Goal: Task Accomplishment & Management: Manage account settings

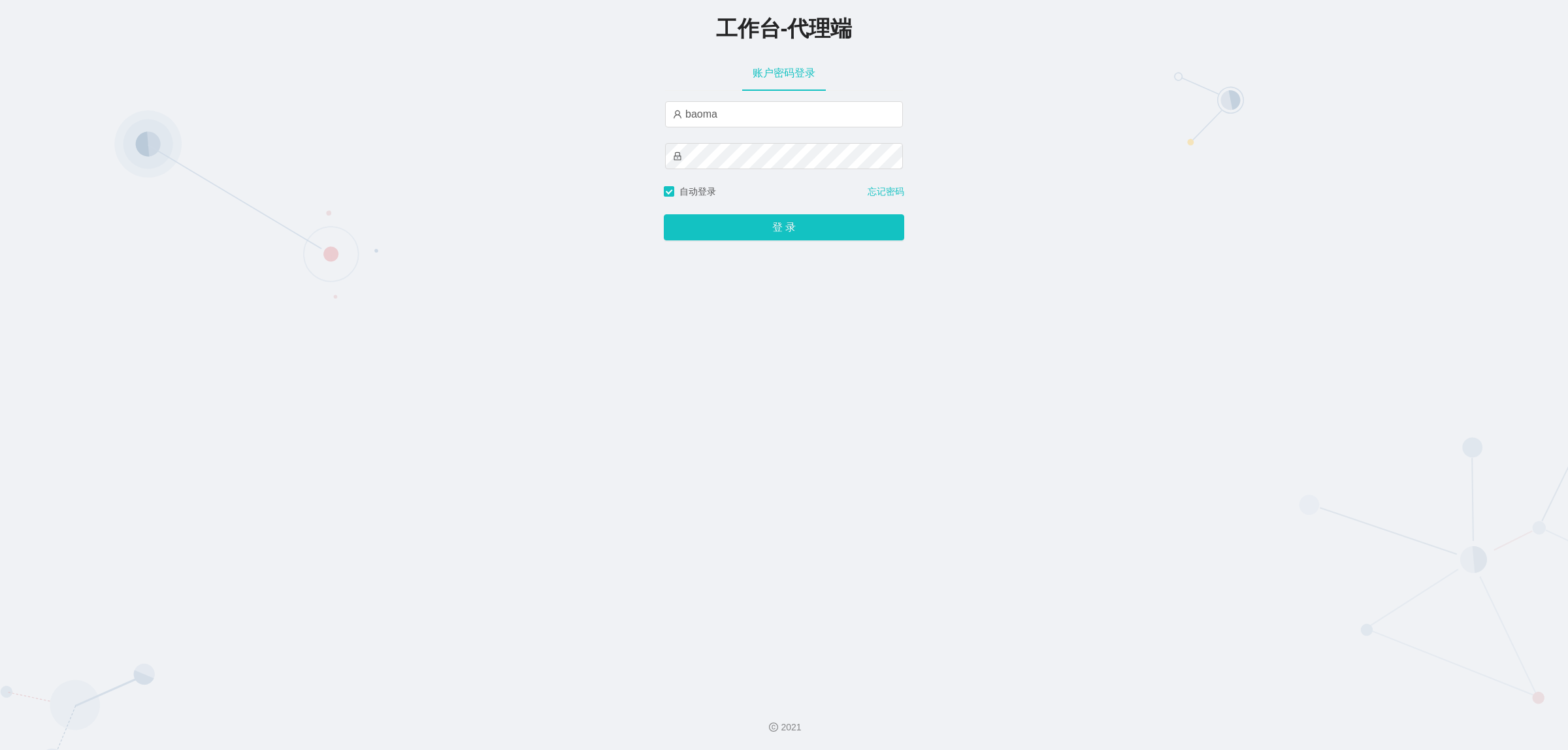
click at [736, 116] on input "baoma" at bounding box center [784, 114] width 238 height 26
type input "damao"
drag, startPoint x: 752, startPoint y: 223, endPoint x: 746, endPoint y: 219, distance: 7.2
click at [752, 223] on button "登 录" at bounding box center [784, 228] width 241 height 26
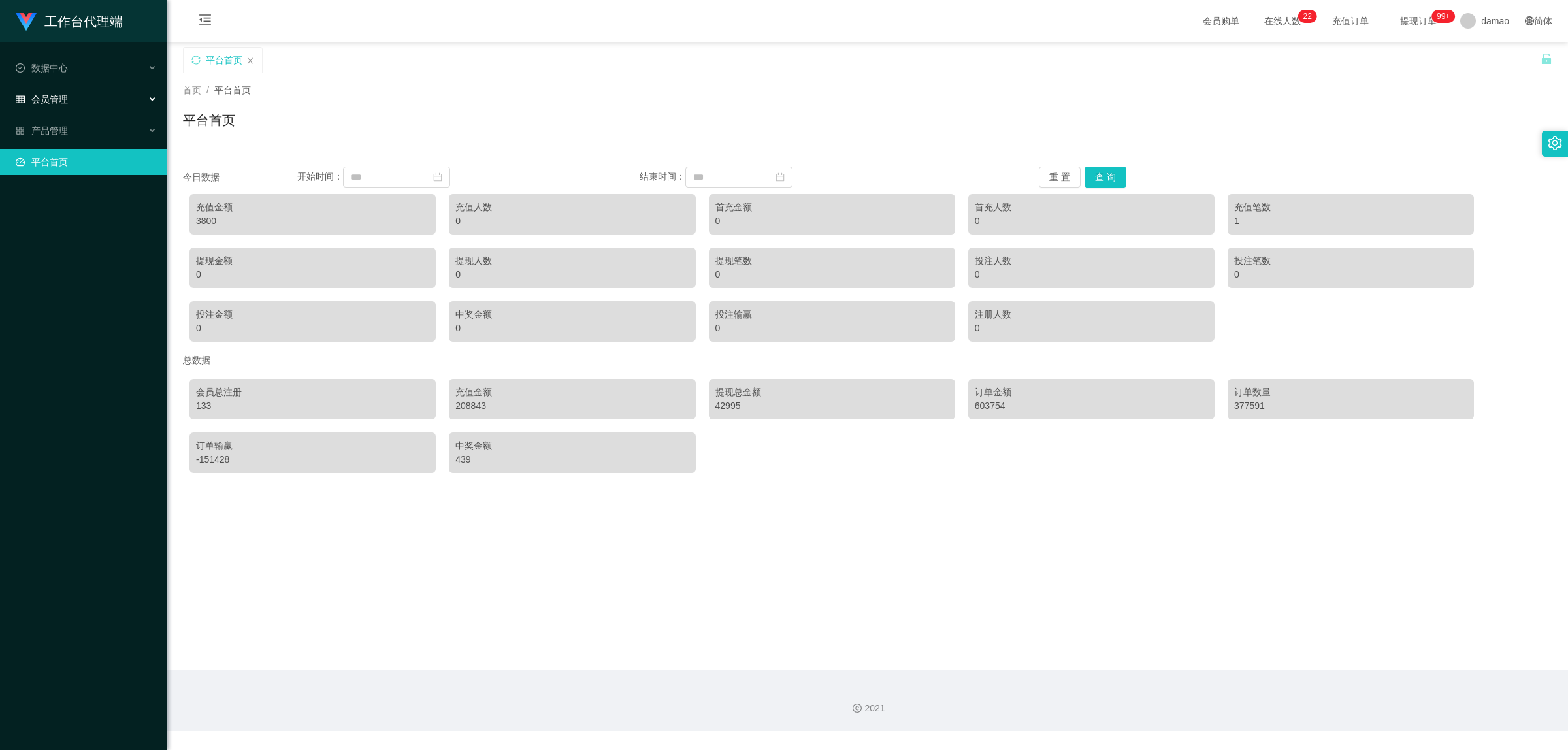
click at [56, 101] on span "会员管理" at bounding box center [42, 99] width 53 height 11
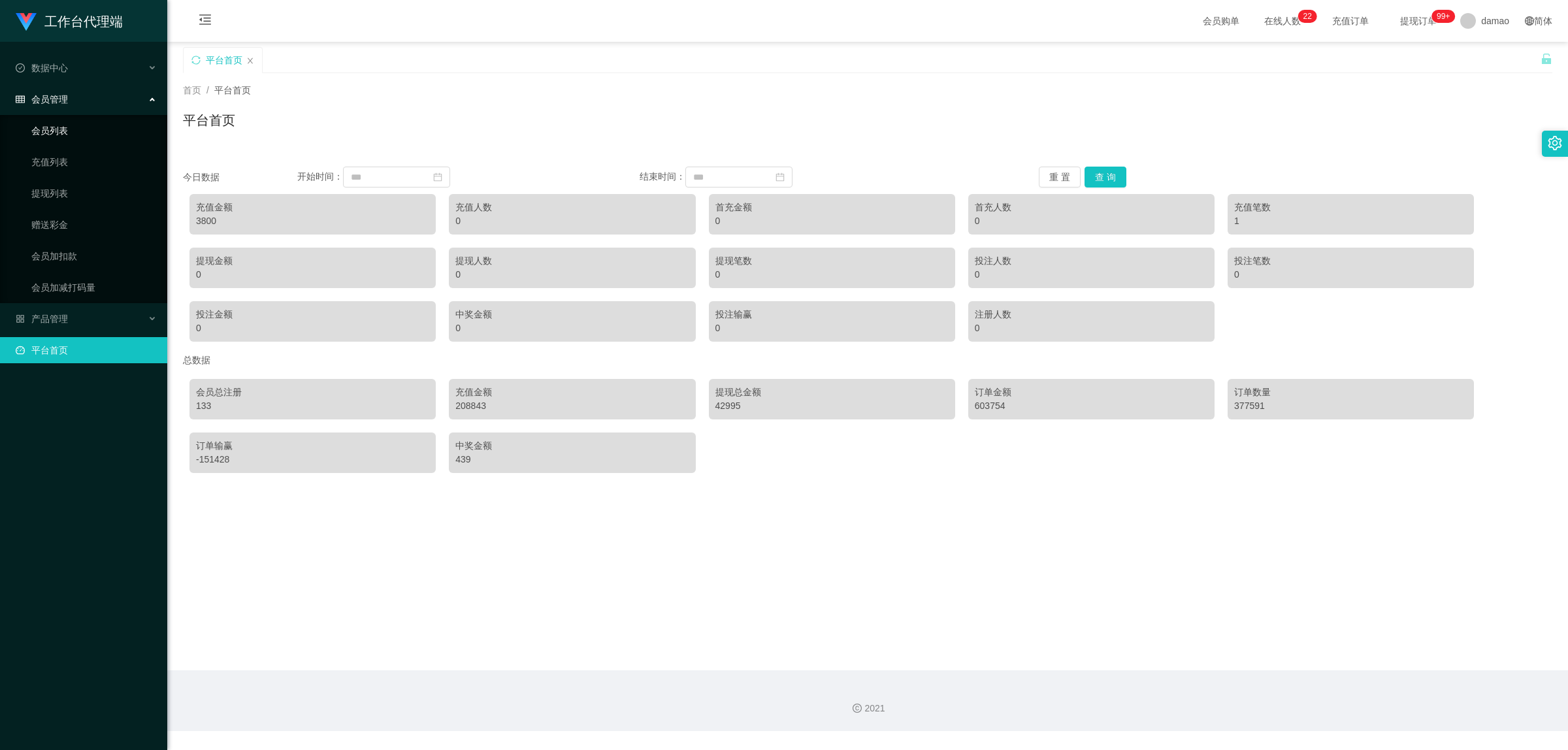
drag, startPoint x: 57, startPoint y: 129, endPoint x: 72, endPoint y: 129, distance: 15.0
click at [57, 129] on link "会员列表" at bounding box center [94, 131] width 126 height 26
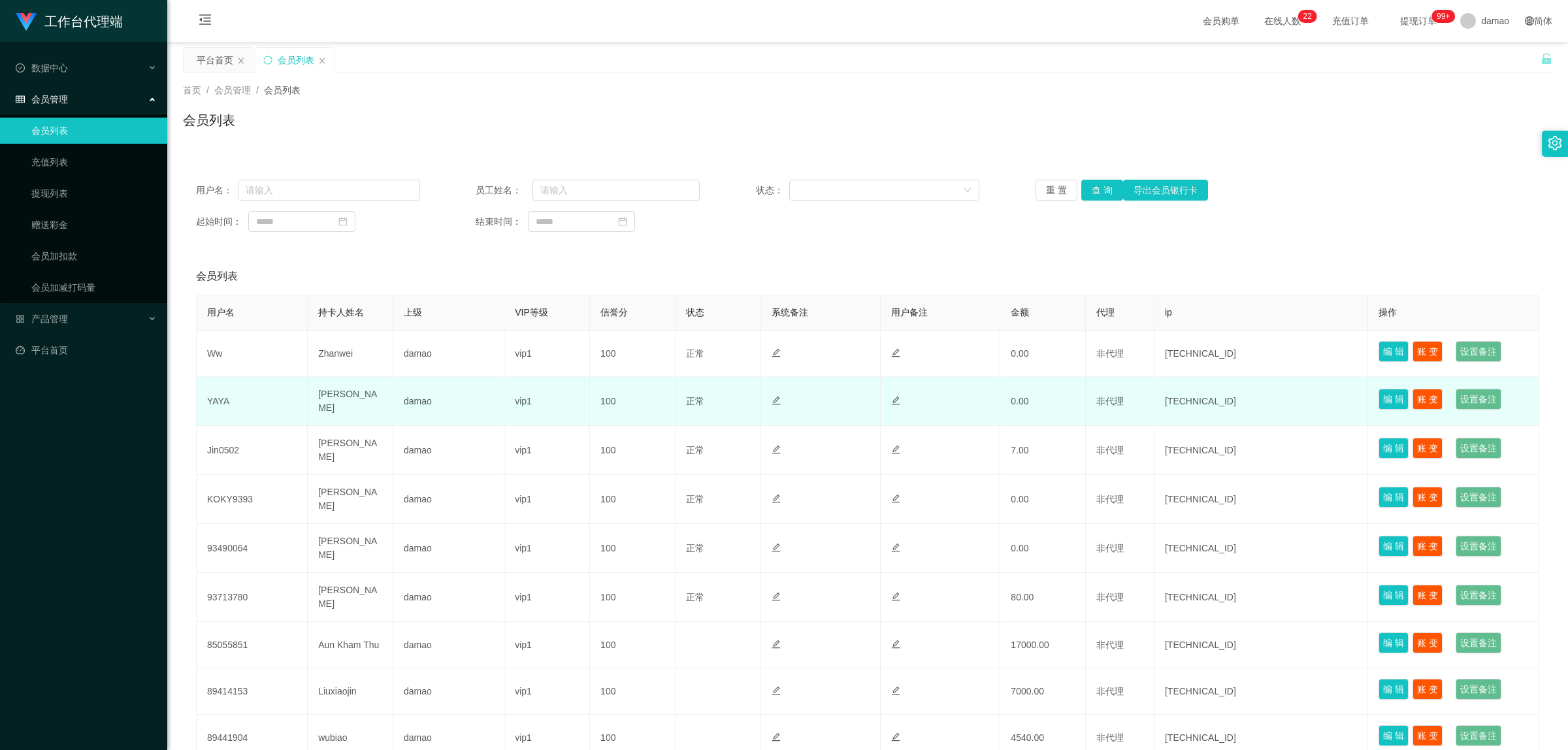
click at [215, 401] on td "YAYA" at bounding box center [251, 402] width 111 height 49
click at [215, 400] on td "YAYA" at bounding box center [251, 402] width 111 height 49
copy td "YAYA"
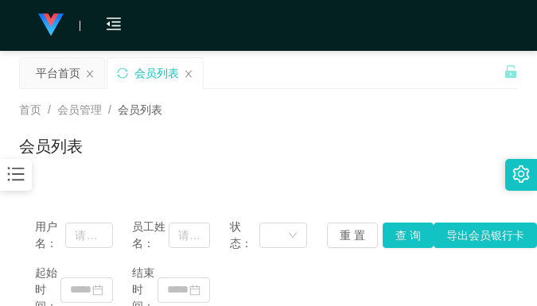
click at [355, 160] on div "会员列表" at bounding box center [268, 152] width 499 height 37
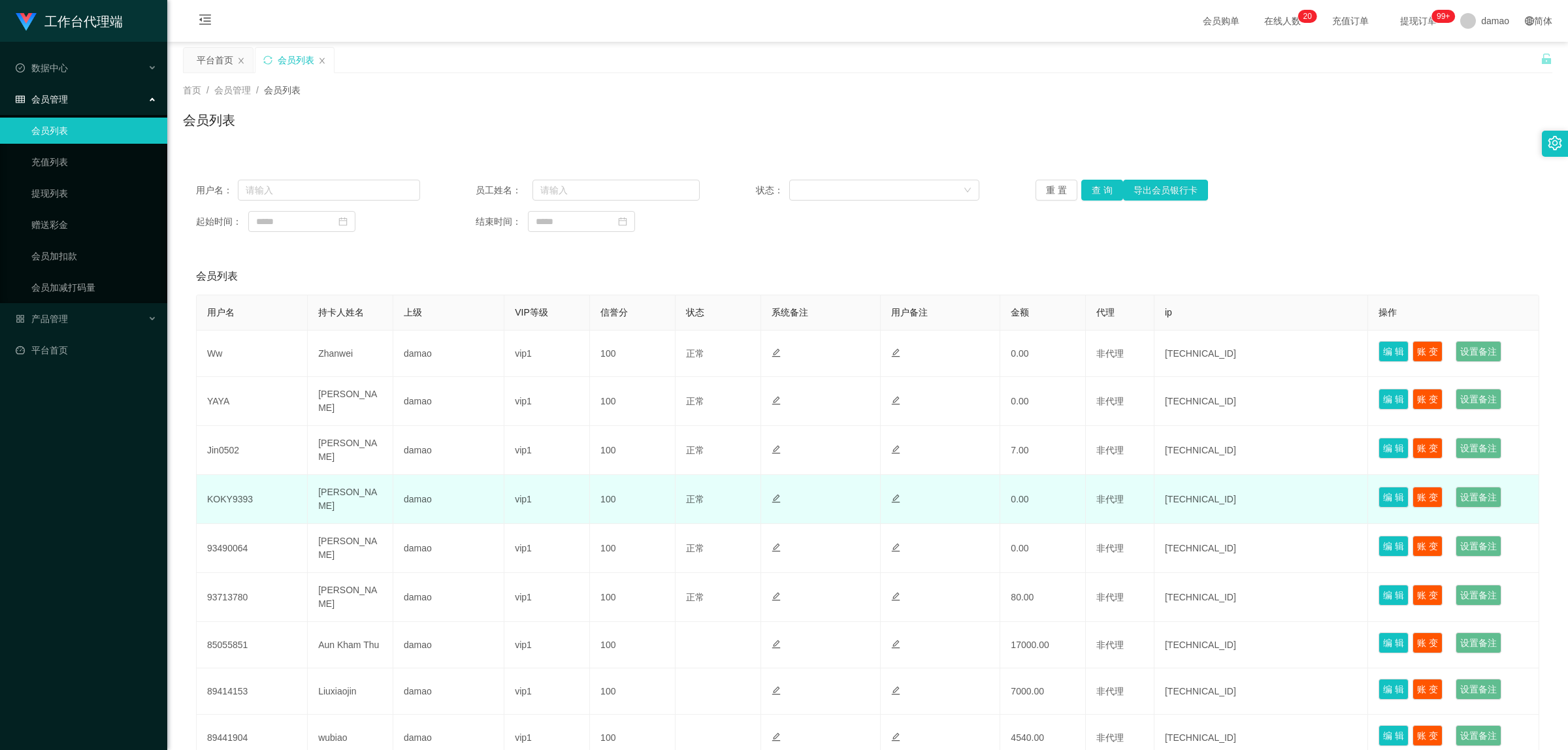
click at [236, 497] on td "KOKY9393" at bounding box center [251, 499] width 111 height 49
copy td "KOKY9393"
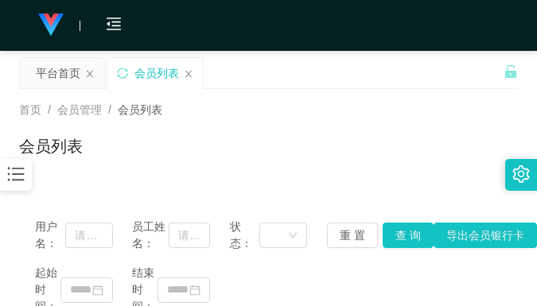
click at [398, 130] on div "首页 / 会员管理 / 会员列表 / 会员列表" at bounding box center [268, 136] width 499 height 69
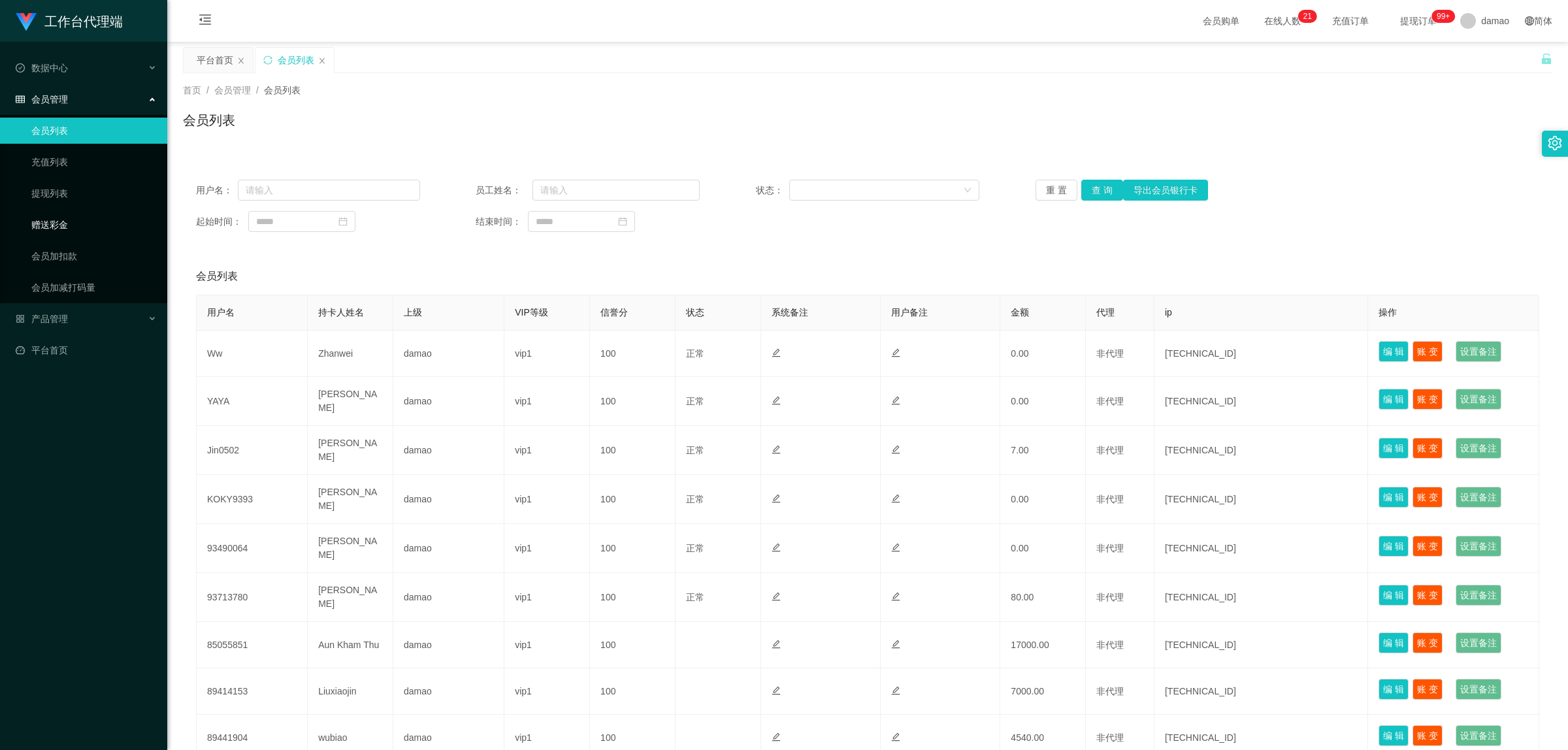
click at [69, 222] on link "赠送彩金" at bounding box center [94, 225] width 126 height 26
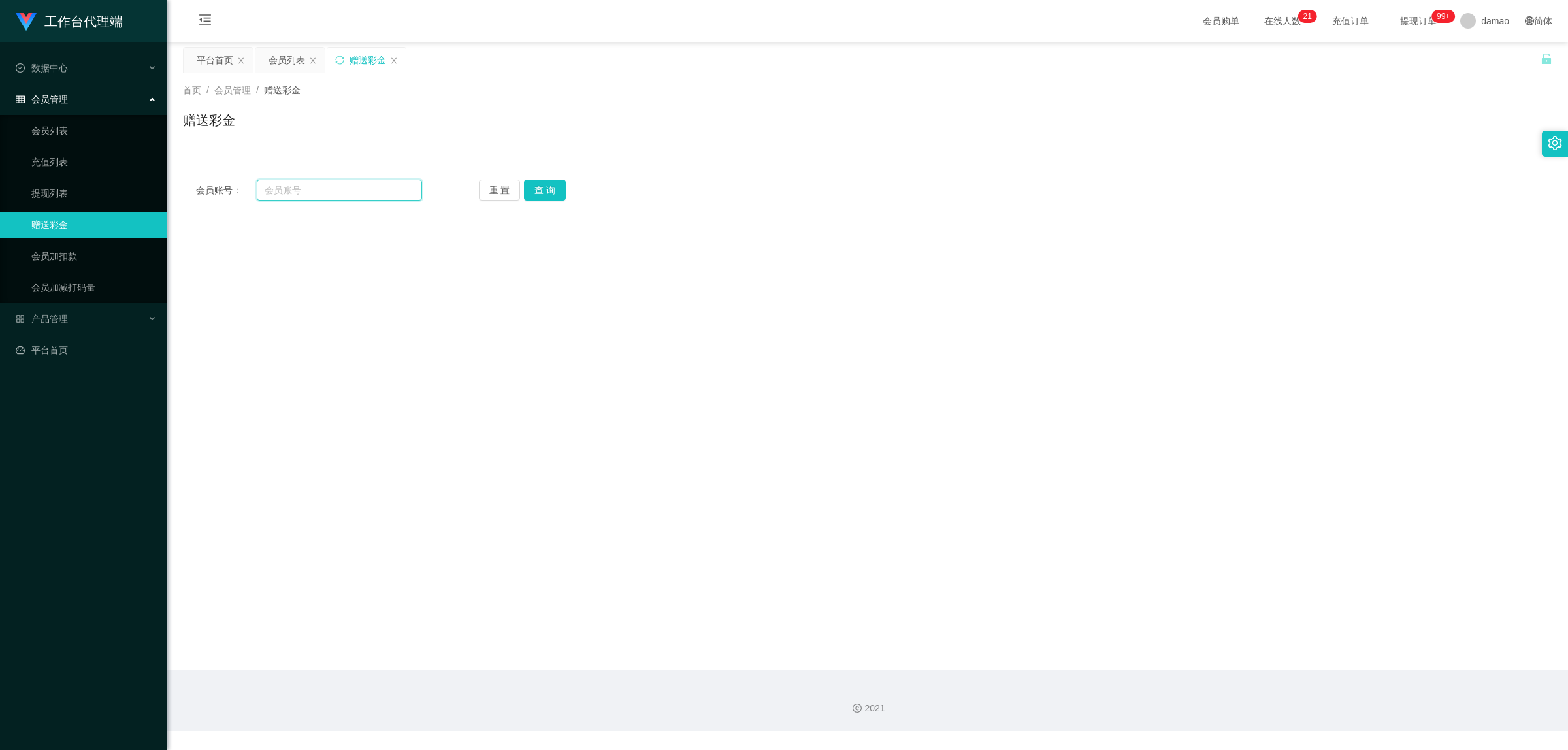
click at [297, 191] on input "text" at bounding box center [339, 190] width 165 height 21
paste input "KOKY9393"
type input "KOKY9393"
click at [537, 190] on button "查 询" at bounding box center [545, 190] width 42 height 21
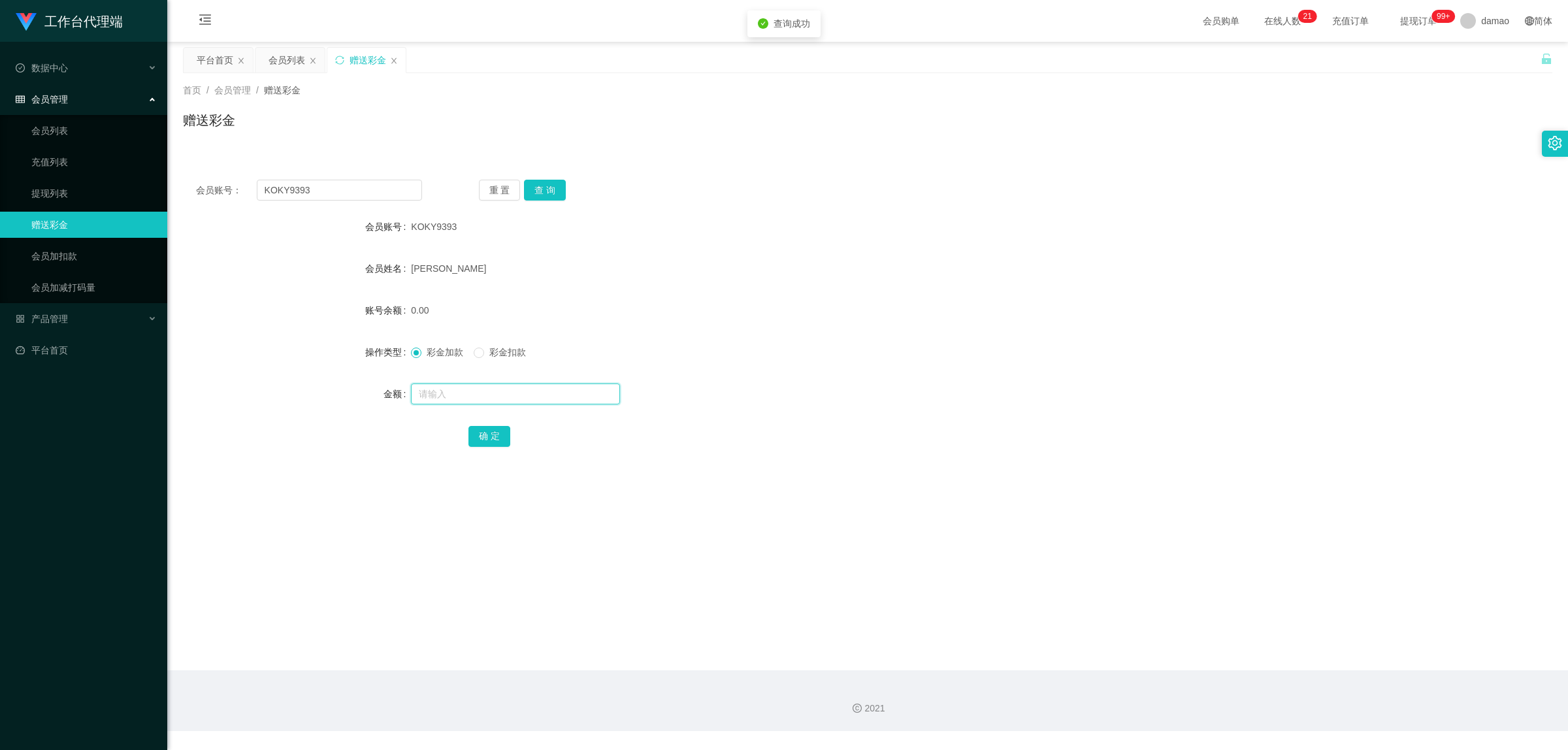
click at [448, 396] on input "text" at bounding box center [515, 393] width 209 height 21
type input "1"
type input "40"
click at [479, 426] on button "确 定" at bounding box center [489, 436] width 42 height 21
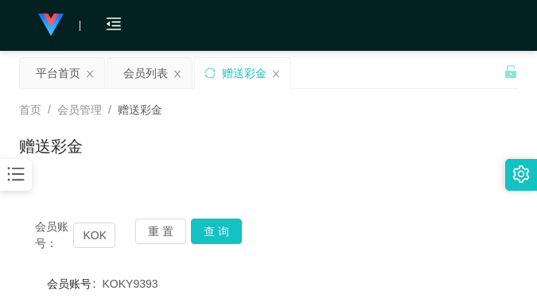
click at [454, 144] on div "赠送彩金" at bounding box center [268, 152] width 499 height 37
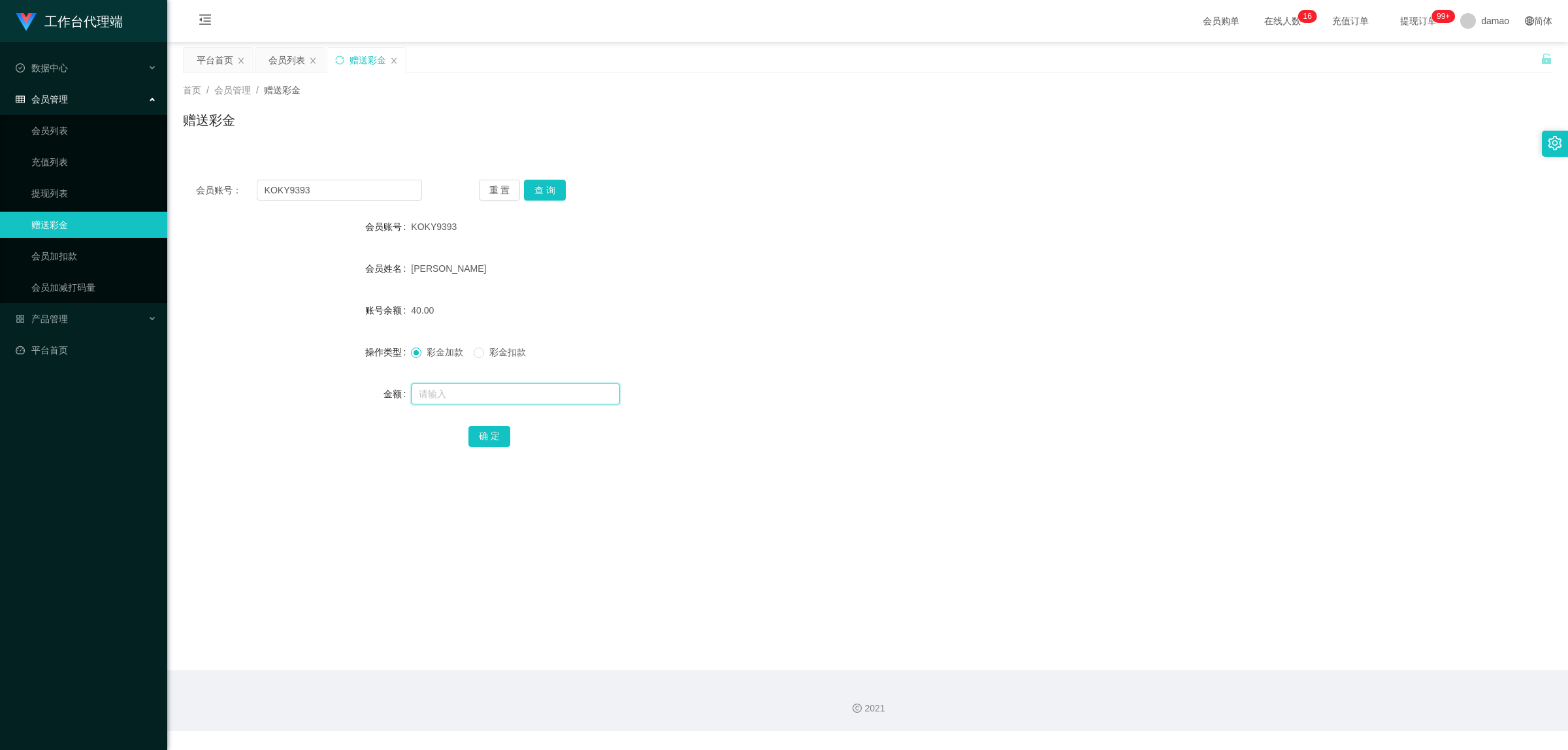
click at [435, 389] on input "text" at bounding box center [515, 393] width 209 height 21
type input "500"
click at [497, 436] on button "确 定" at bounding box center [489, 436] width 42 height 21
click at [285, 64] on div "会员列表" at bounding box center [287, 60] width 37 height 25
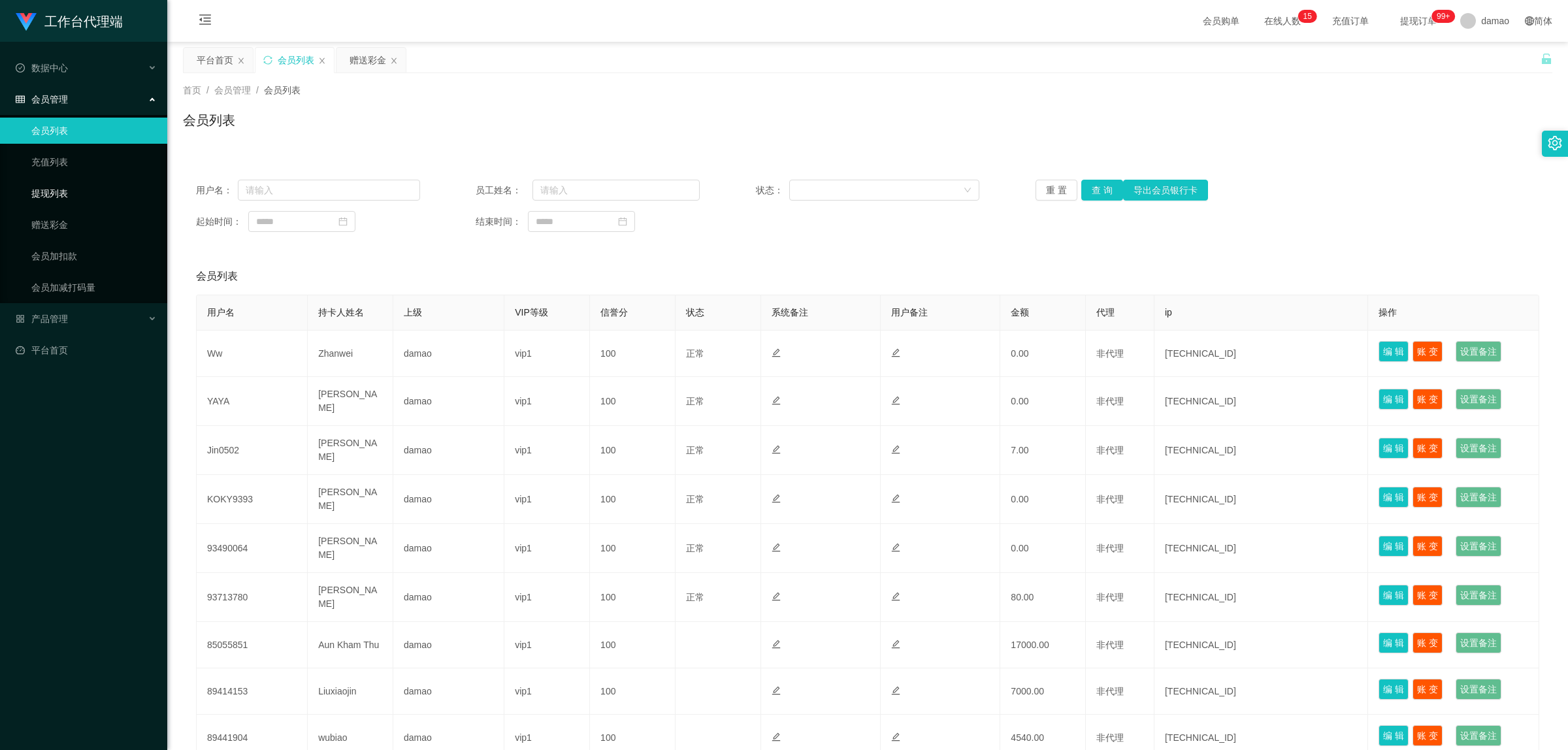
click at [73, 190] on link "提现列表" at bounding box center [94, 194] width 126 height 26
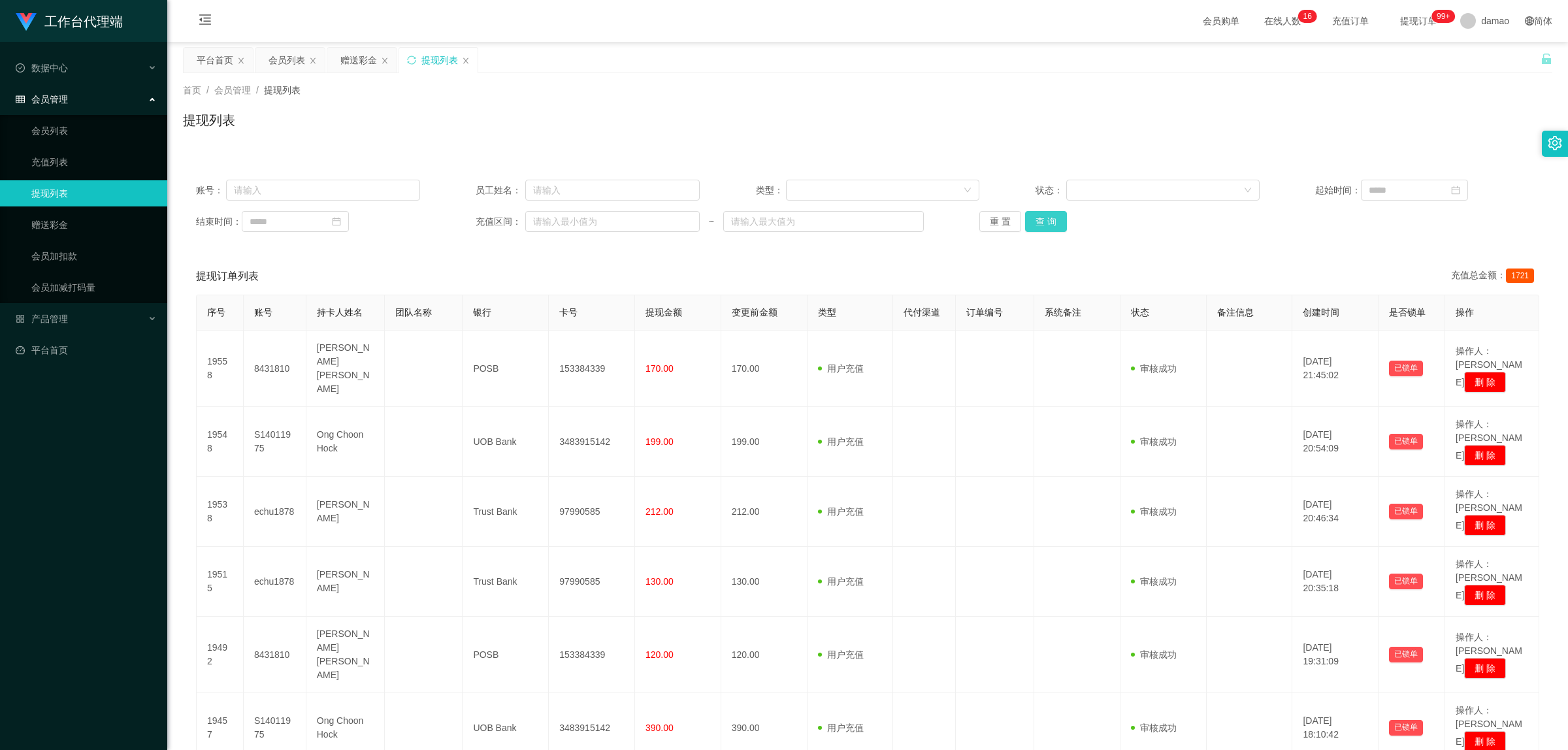
click at [1042, 231] on button "查 询" at bounding box center [1046, 221] width 42 height 21
click at [66, 251] on link "会员加扣款" at bounding box center [94, 256] width 126 height 26
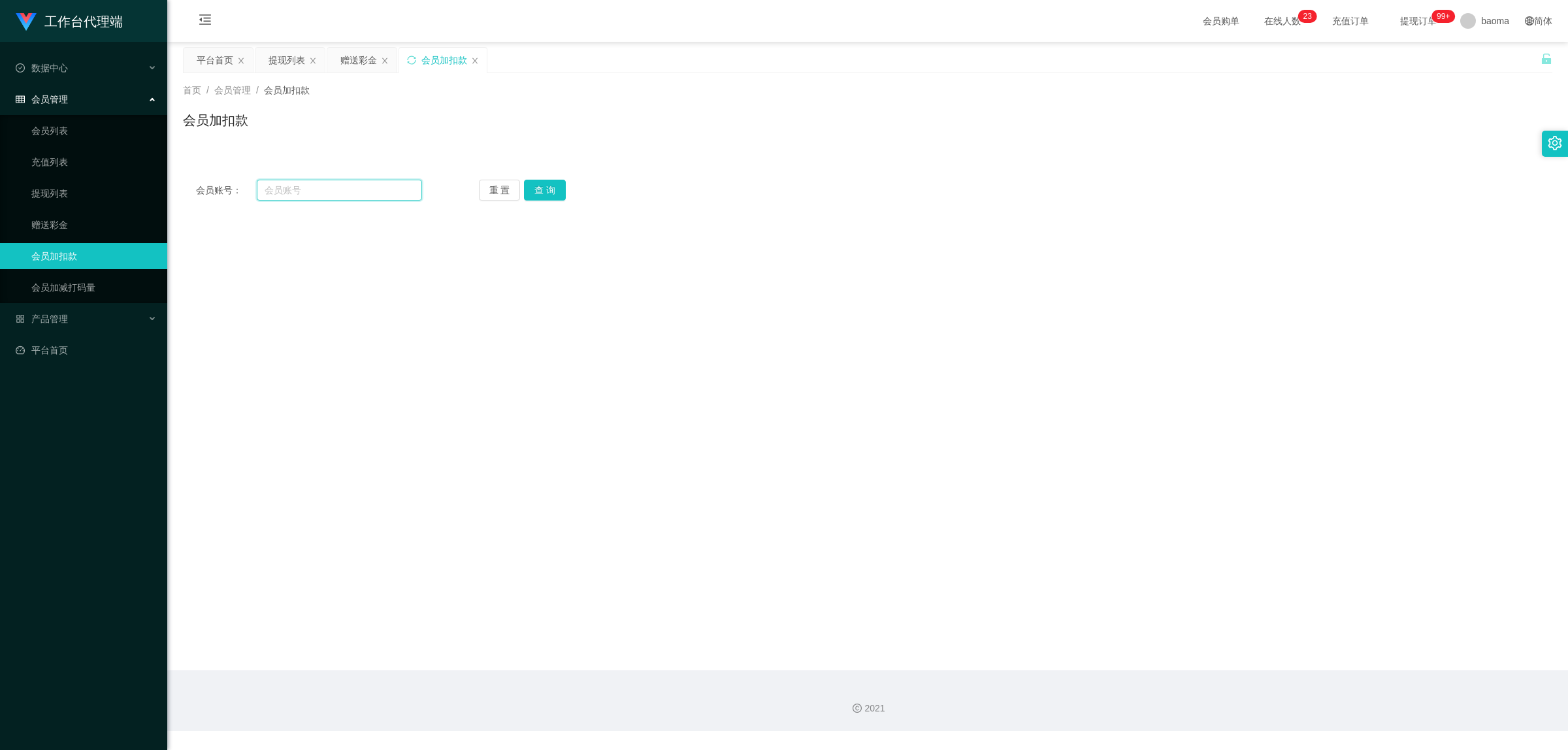
click at [308, 197] on input "text" at bounding box center [339, 190] width 165 height 21
paste input "echu1878"
type input "echu1878"
click at [541, 195] on button "查 询" at bounding box center [545, 190] width 42 height 21
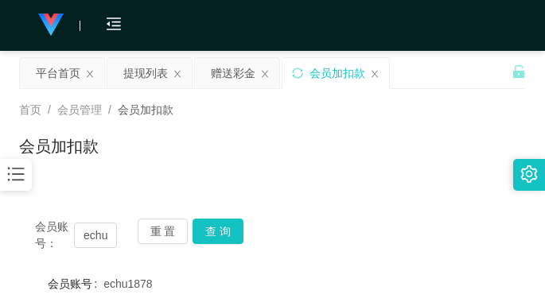
drag, startPoint x: 402, startPoint y: 127, endPoint x: 402, endPoint y: 106, distance: 21.5
click at [402, 117] on div "首页 / 会员管理 / 会员加扣款 / 会员加扣款" at bounding box center [272, 136] width 507 height 69
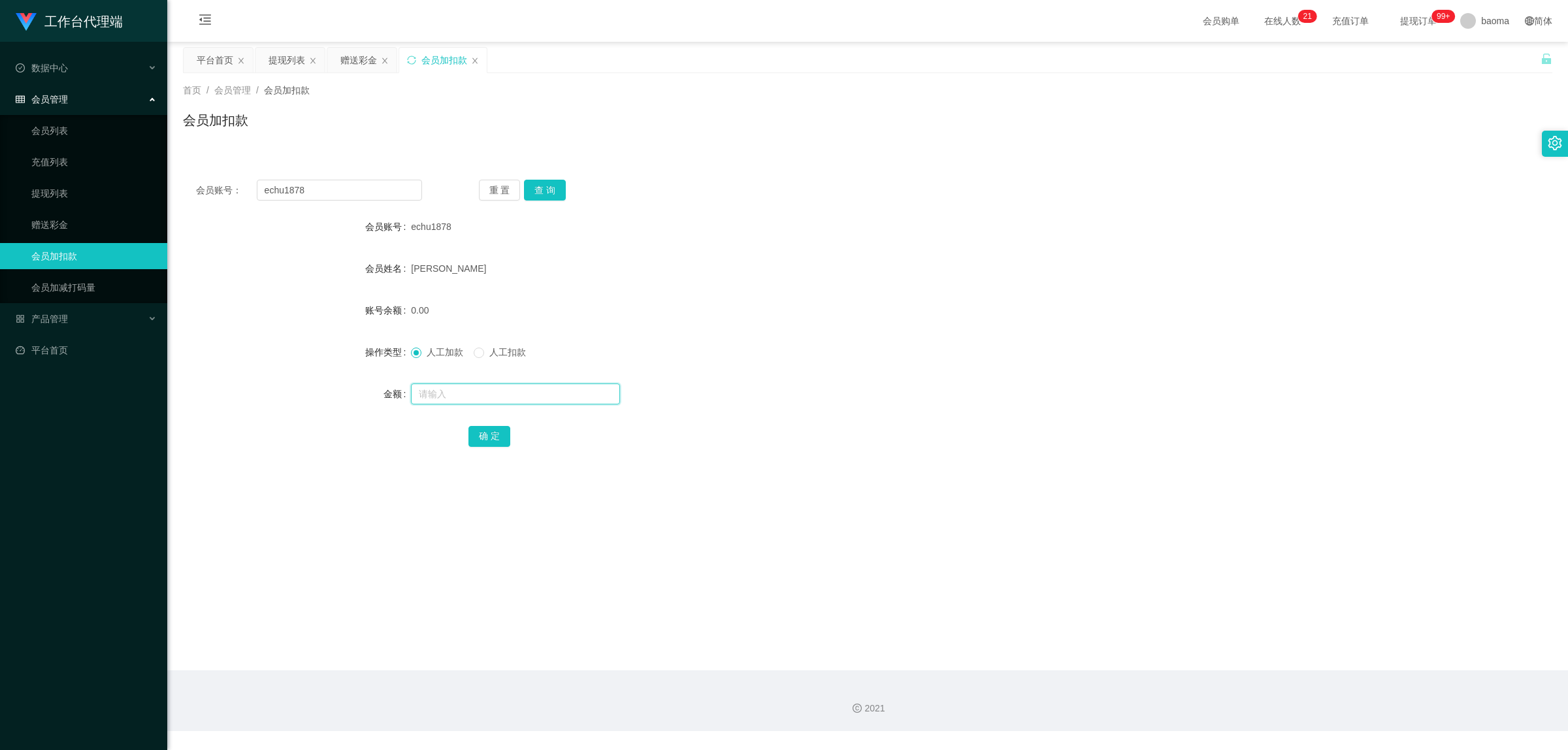
click at [439, 396] on input "text" at bounding box center [515, 393] width 209 height 21
type input "5000"
click at [494, 430] on button "确 定" at bounding box center [489, 436] width 42 height 21
click at [59, 136] on link "会员列表" at bounding box center [94, 131] width 126 height 26
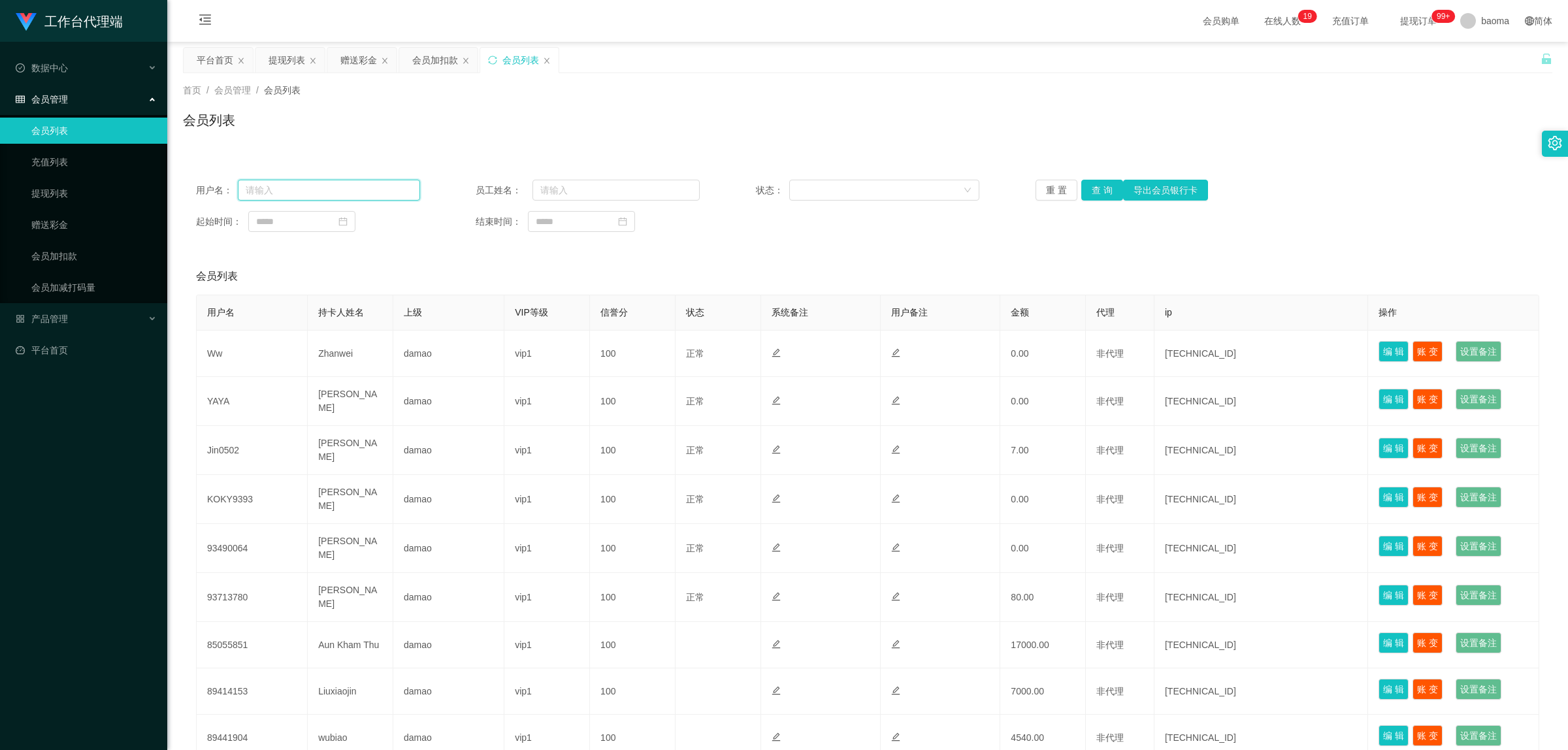
click at [331, 190] on input "text" at bounding box center [329, 190] width 182 height 21
paste input "echu1878"
type input "echu1878"
click at [1094, 190] on button "查 询" at bounding box center [1101, 190] width 42 height 21
